Goal: Task Accomplishment & Management: Use online tool/utility

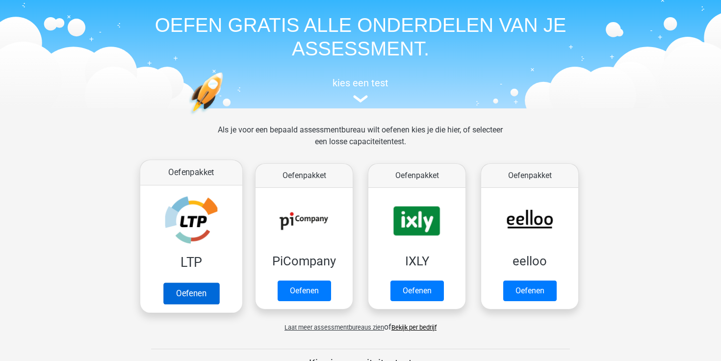
scroll to position [31, 0]
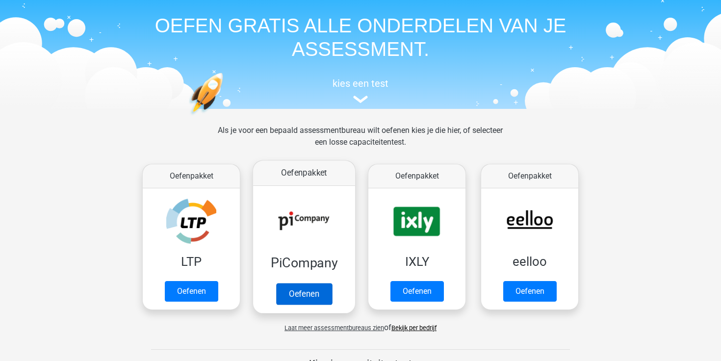
click at [298, 298] on link "Oefenen" at bounding box center [304, 294] width 56 height 22
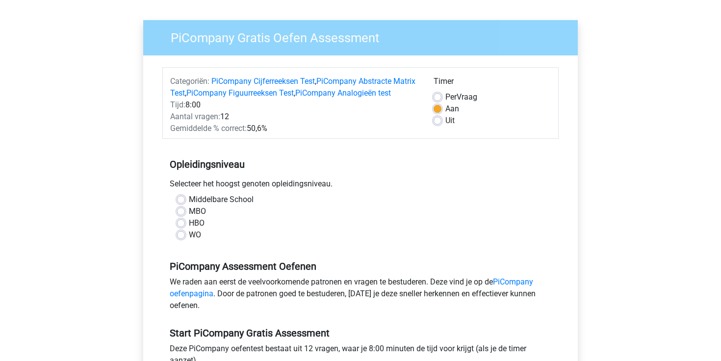
scroll to position [65, 0]
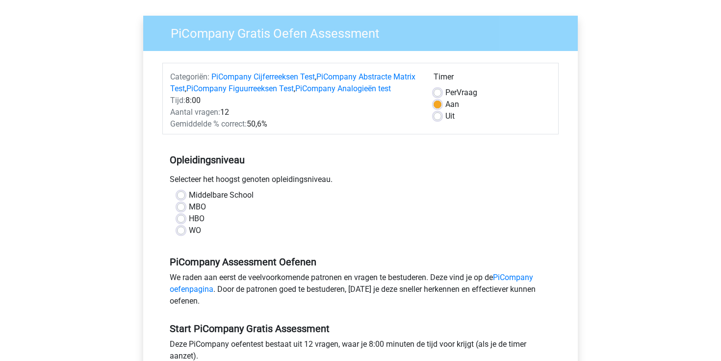
click at [189, 213] on label "MBO" at bounding box center [197, 207] width 17 height 12
click at [184, 211] on input "MBO" at bounding box center [181, 206] width 8 height 10
radio input "true"
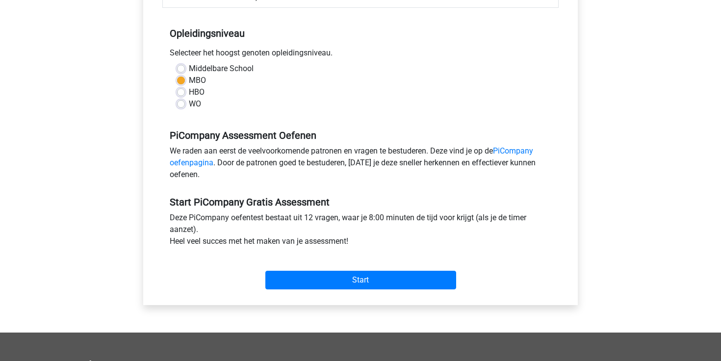
scroll to position [195, 0]
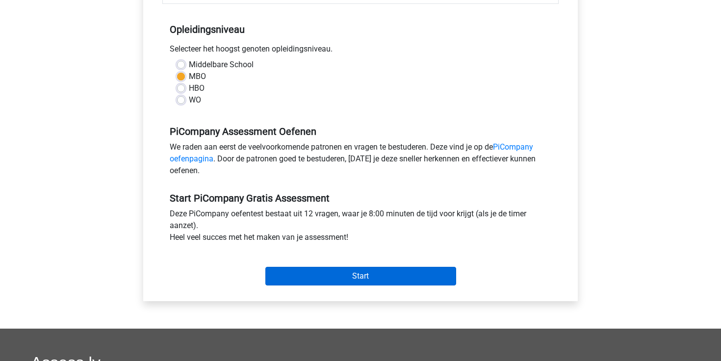
click at [296, 285] on input "Start" at bounding box center [360, 276] width 191 height 19
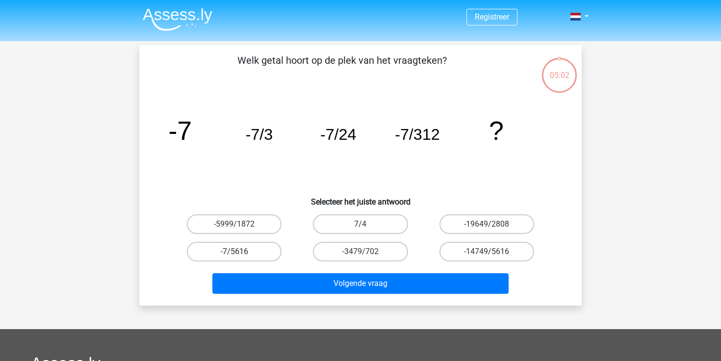
click at [256, 255] on label "-7/5616" at bounding box center [234, 252] width 95 height 20
click at [241, 255] on input "-7/5616" at bounding box center [237, 255] width 6 height 6
radio input "true"
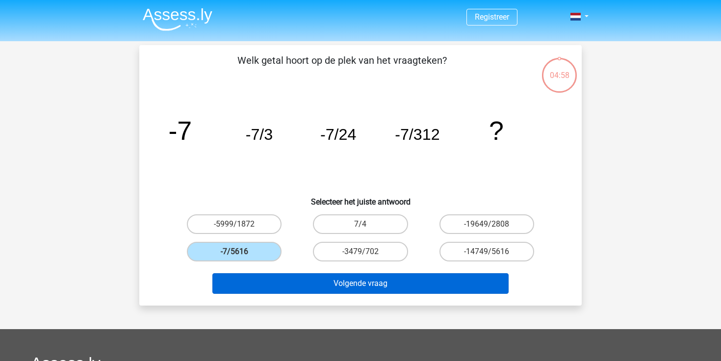
click at [358, 282] on button "Volgende vraag" at bounding box center [360, 283] width 297 height 21
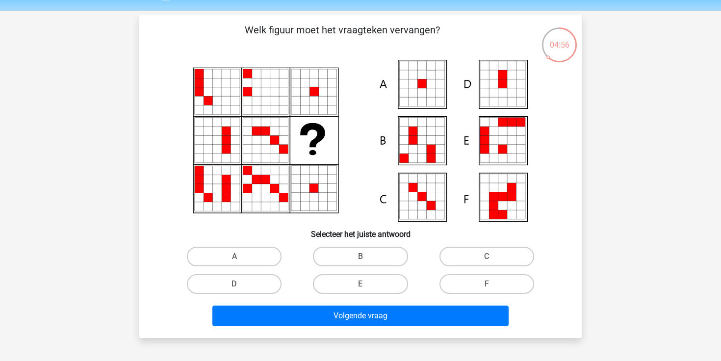
scroll to position [31, 0]
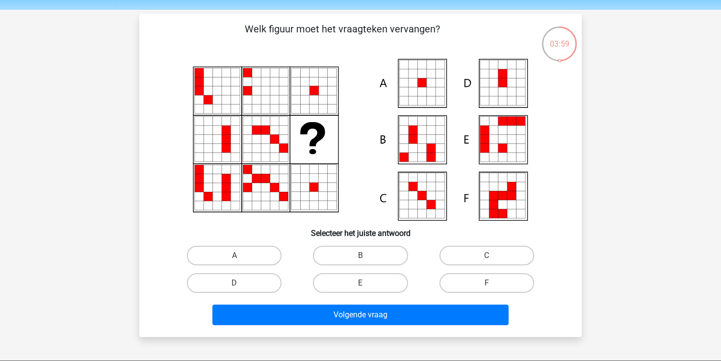
click at [461, 240] on div "Welk figuur moet het vraagteken vervangen?" at bounding box center [360, 175] width 434 height 307
click at [455, 252] on label "C" at bounding box center [486, 256] width 95 height 20
click at [486, 255] on input "C" at bounding box center [489, 258] width 6 height 6
radio input "true"
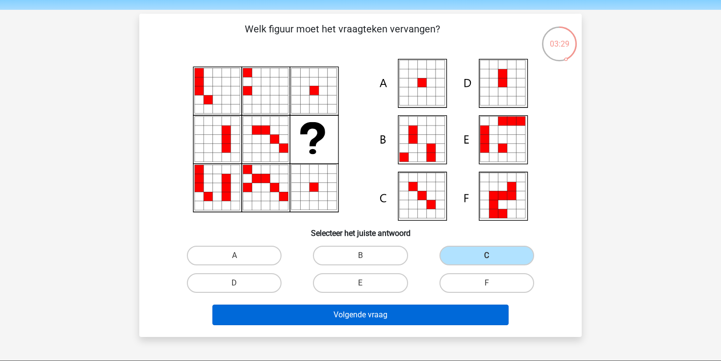
click at [441, 309] on button "Volgende vraag" at bounding box center [360, 314] width 297 height 21
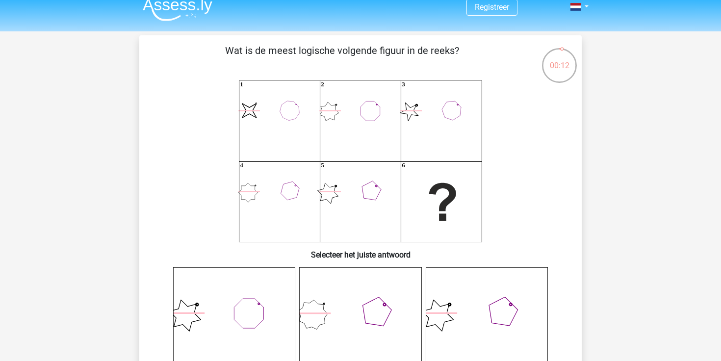
scroll to position [14, 0]
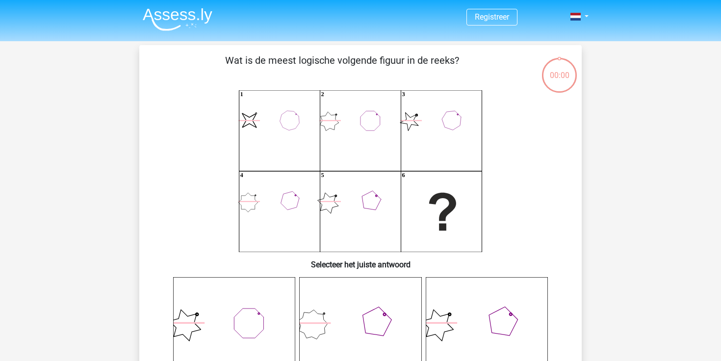
scroll to position [14, 0]
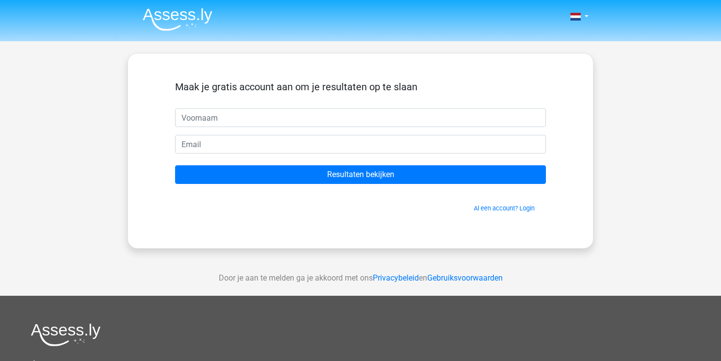
scroll to position [14, 0]
